Goal: Task Accomplishment & Management: Manage account settings

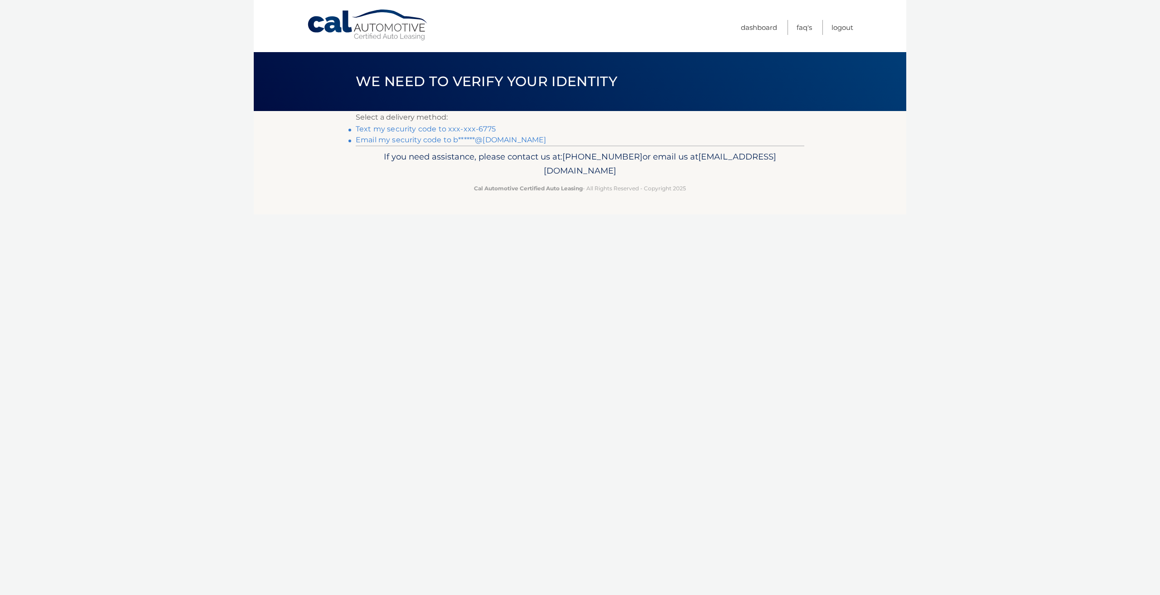
click at [478, 129] on link "Text my security code to xxx-xxx-6775" at bounding box center [426, 129] width 140 height 9
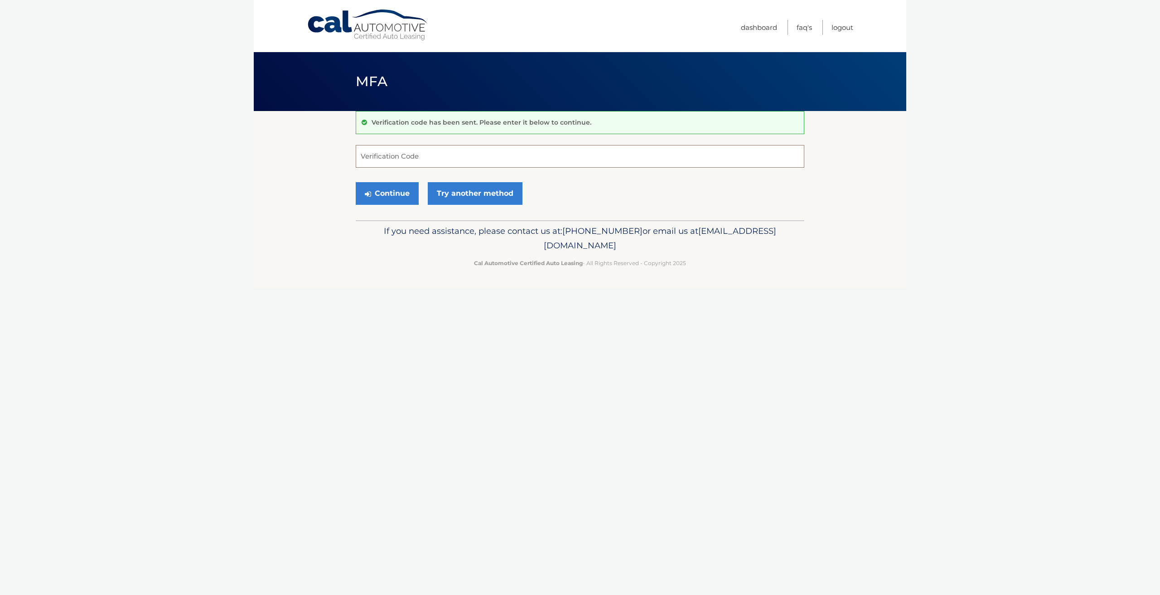
click at [417, 156] on input "Verification Code" at bounding box center [580, 156] width 449 height 23
type input "317696"
click at [388, 197] on button "Continue" at bounding box center [387, 193] width 63 height 23
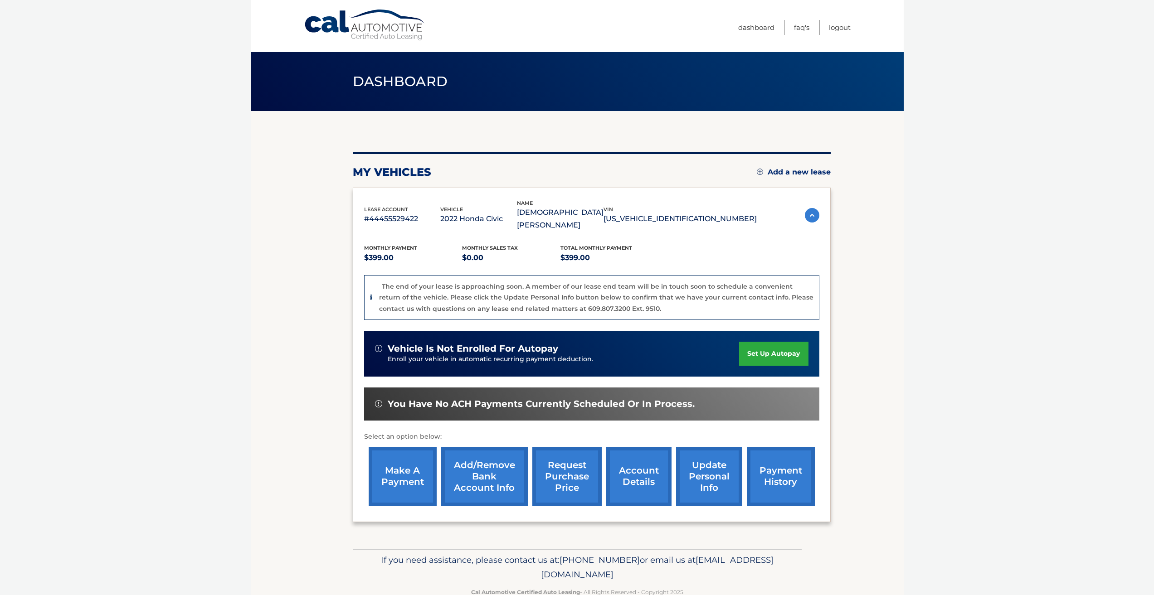
click at [650, 467] on link "account details" at bounding box center [638, 476] width 65 height 59
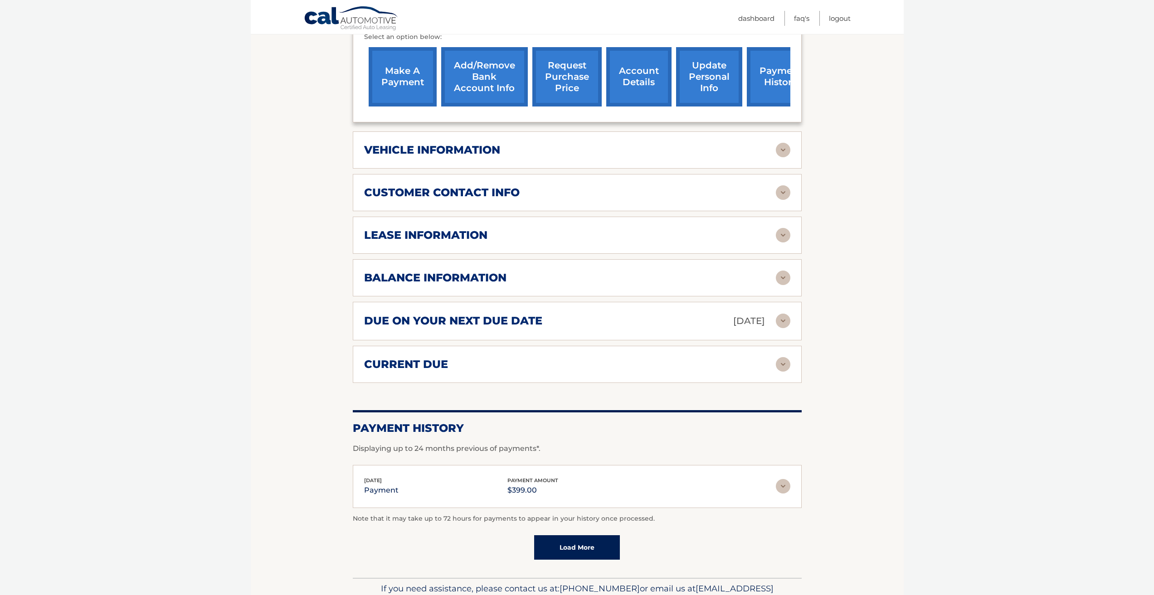
scroll to position [388, 0]
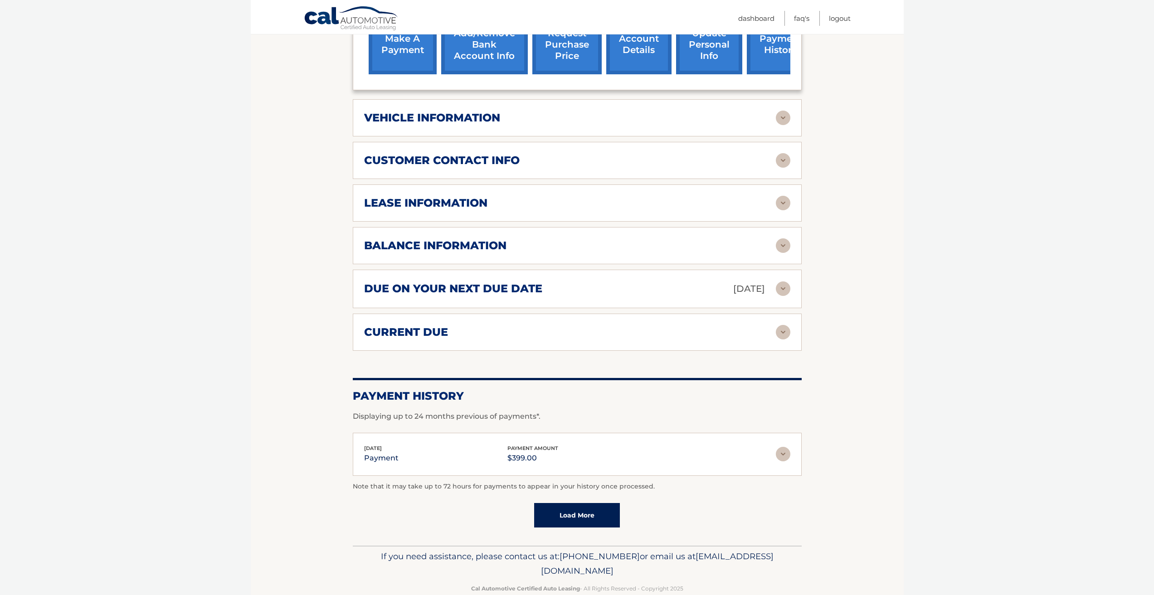
click at [776, 325] on img at bounding box center [783, 332] width 15 height 15
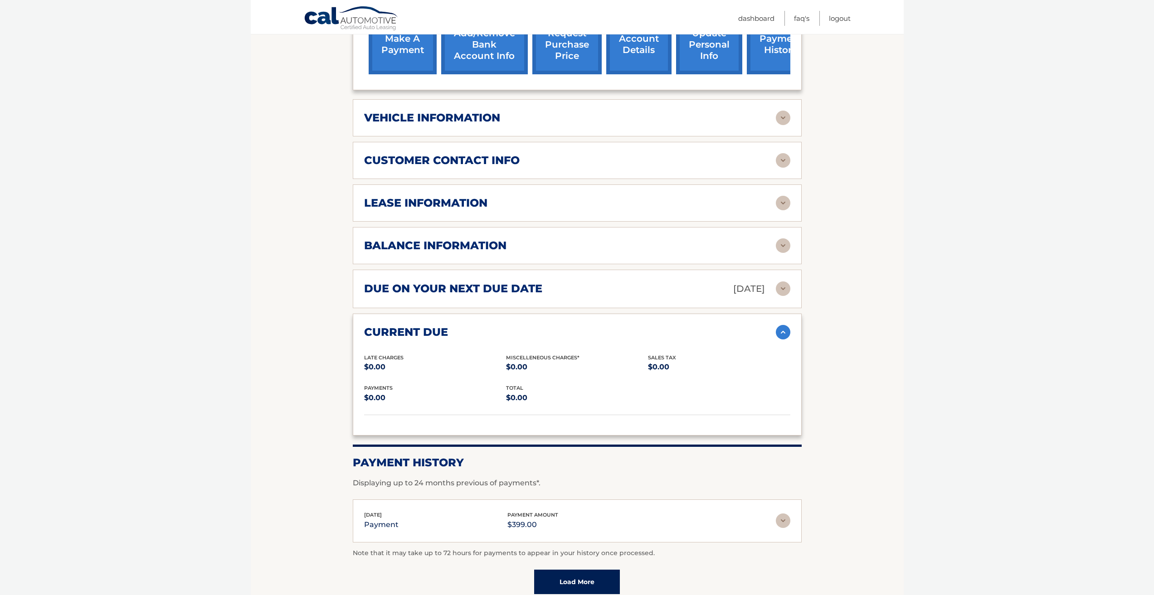
click at [787, 281] on img at bounding box center [783, 288] width 15 height 15
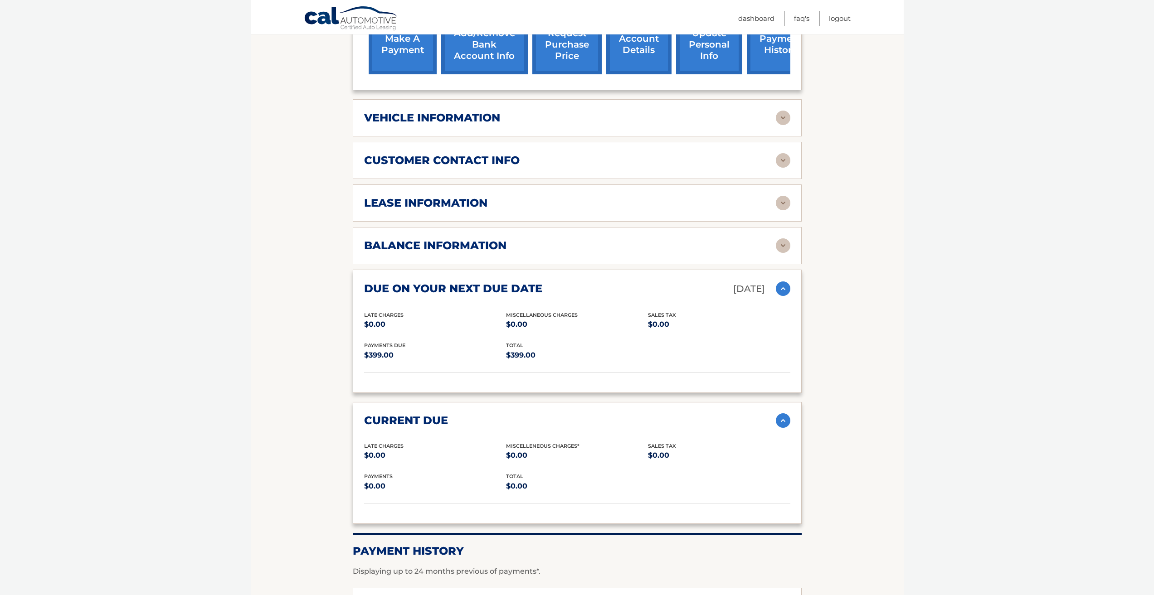
click at [826, 20] on li "Logout" at bounding box center [834, 18] width 31 height 15
click at [834, 23] on link "Logout" at bounding box center [840, 18] width 22 height 15
